Goal: Use online tool/utility: Use online tool/utility

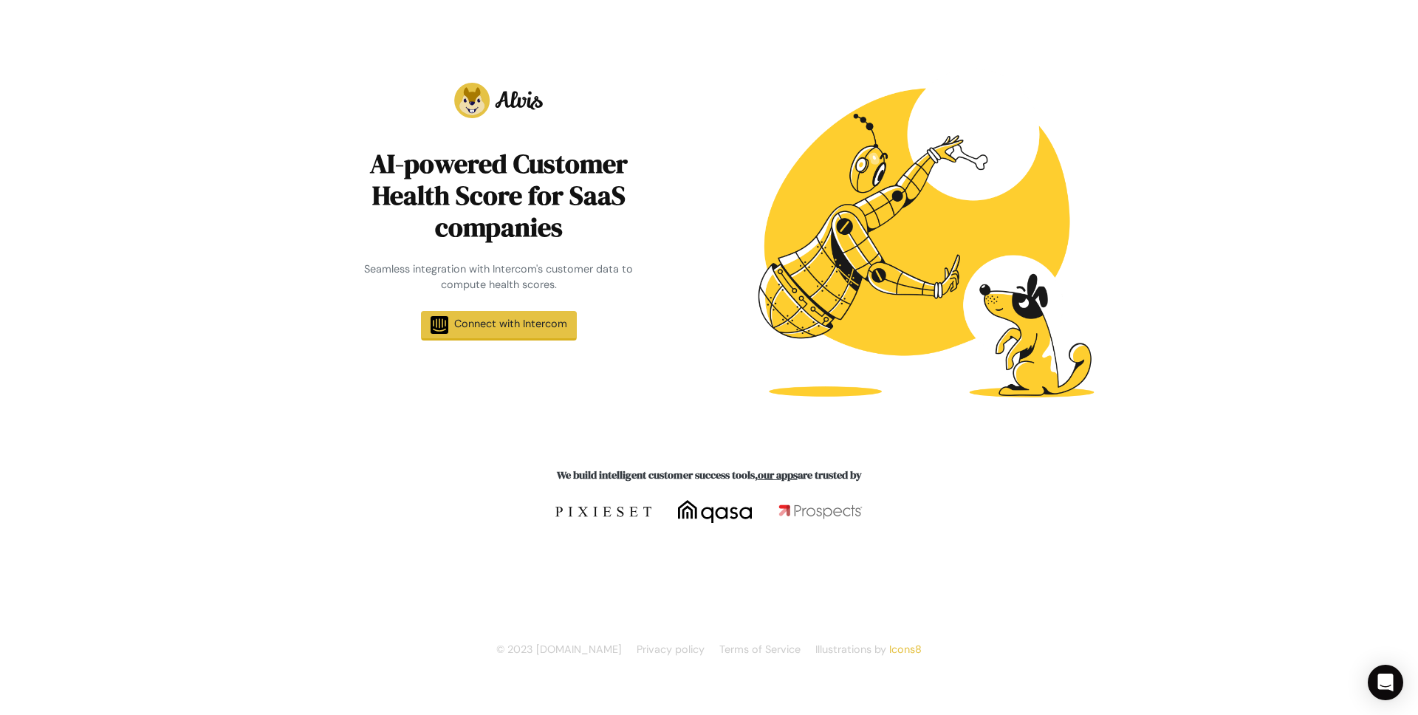
click at [521, 309] on div "AI-powered Customer Health Score for SaaS companies Seamless integration with I…" at bounding box center [498, 234] width 421 height 398
click at [519, 318] on span "Connect with Intercom" at bounding box center [510, 323] width 113 height 13
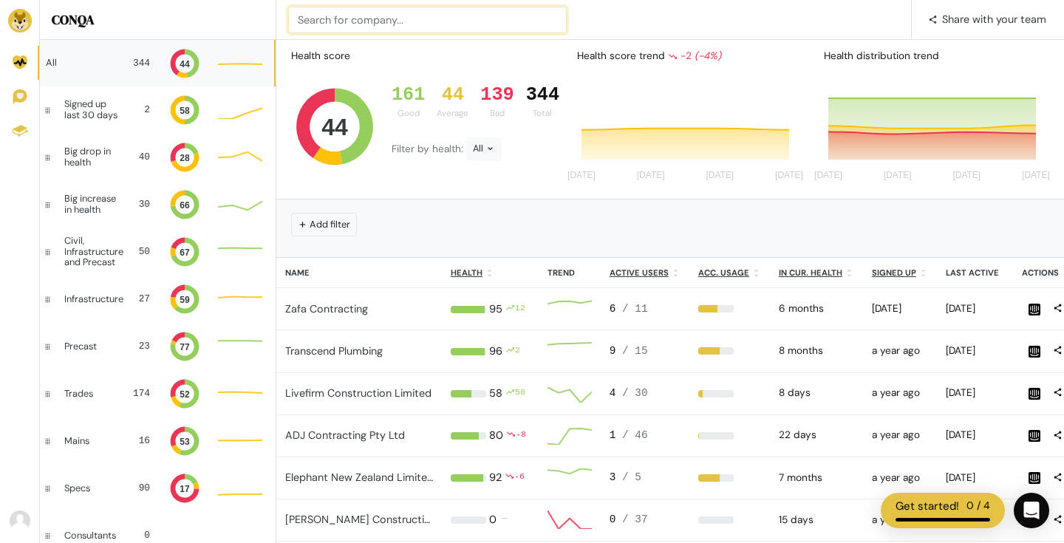
click at [373, 10] on input at bounding box center [427, 20] width 278 height 27
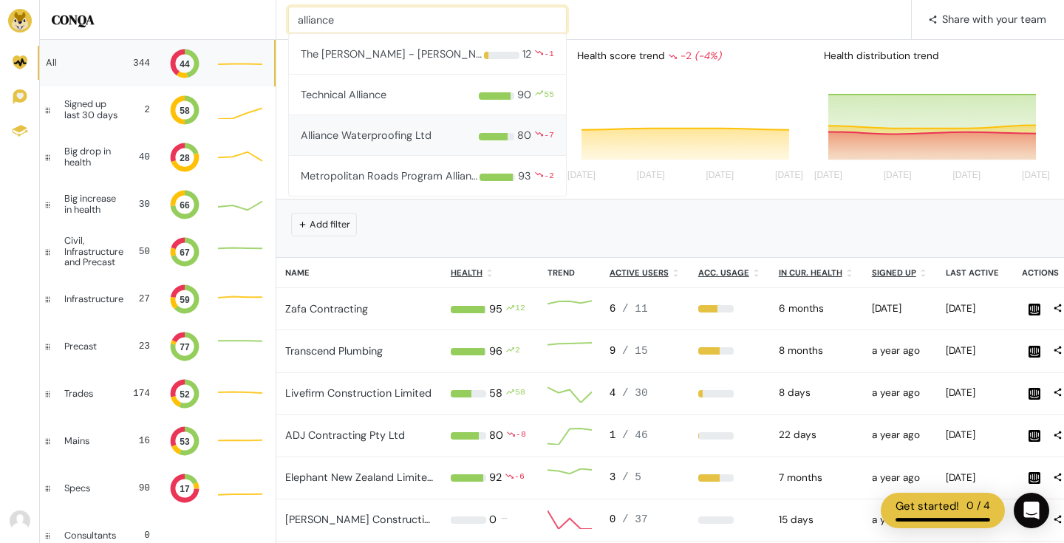
type input "alliance"
